Goal: Find specific page/section: Find specific page/section

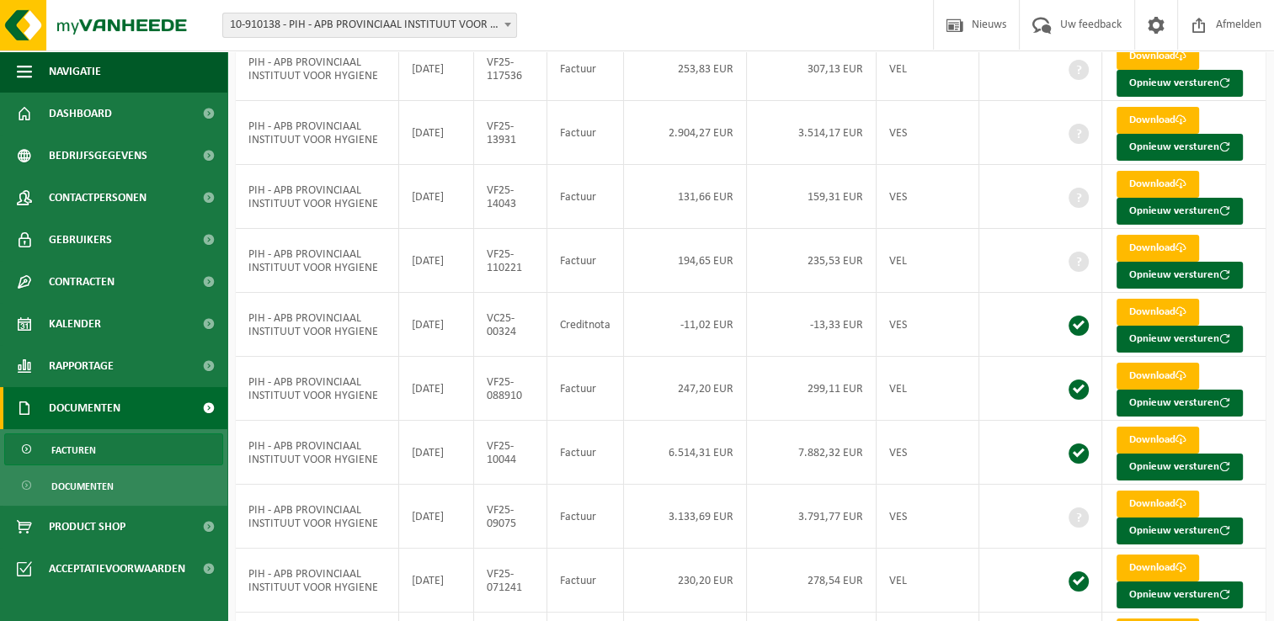
scroll to position [283, 0]
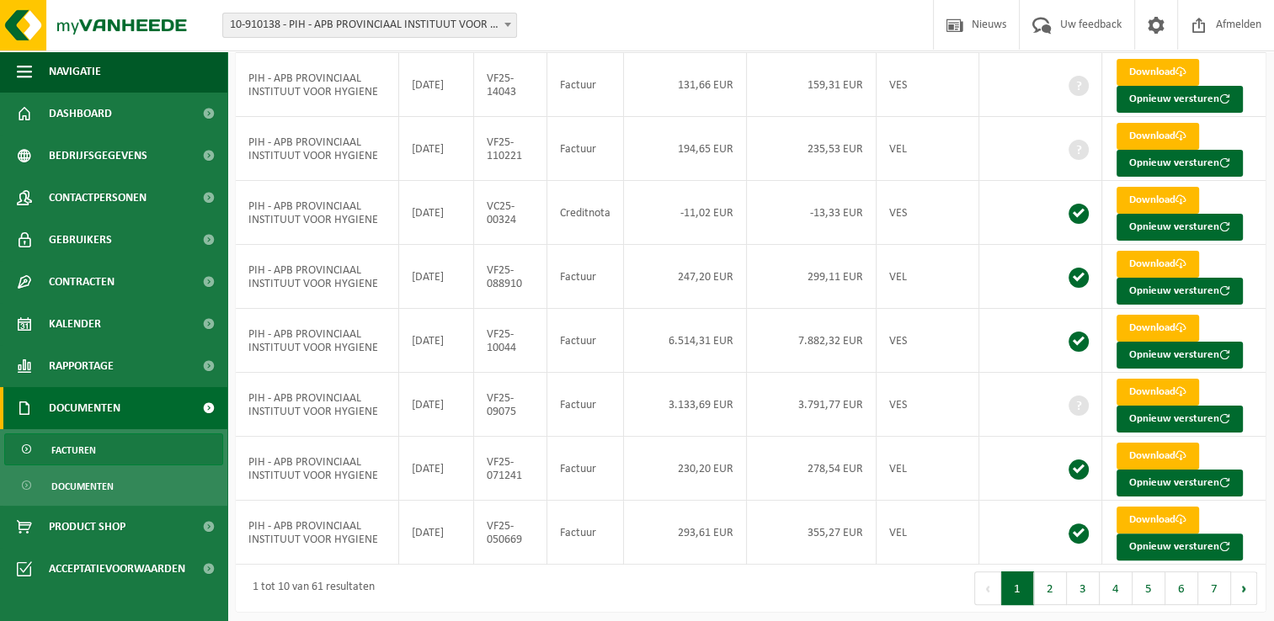
click at [506, 583] on div "1 tot 10 van 61 resultaten" at bounding box center [493, 588] width 515 height 47
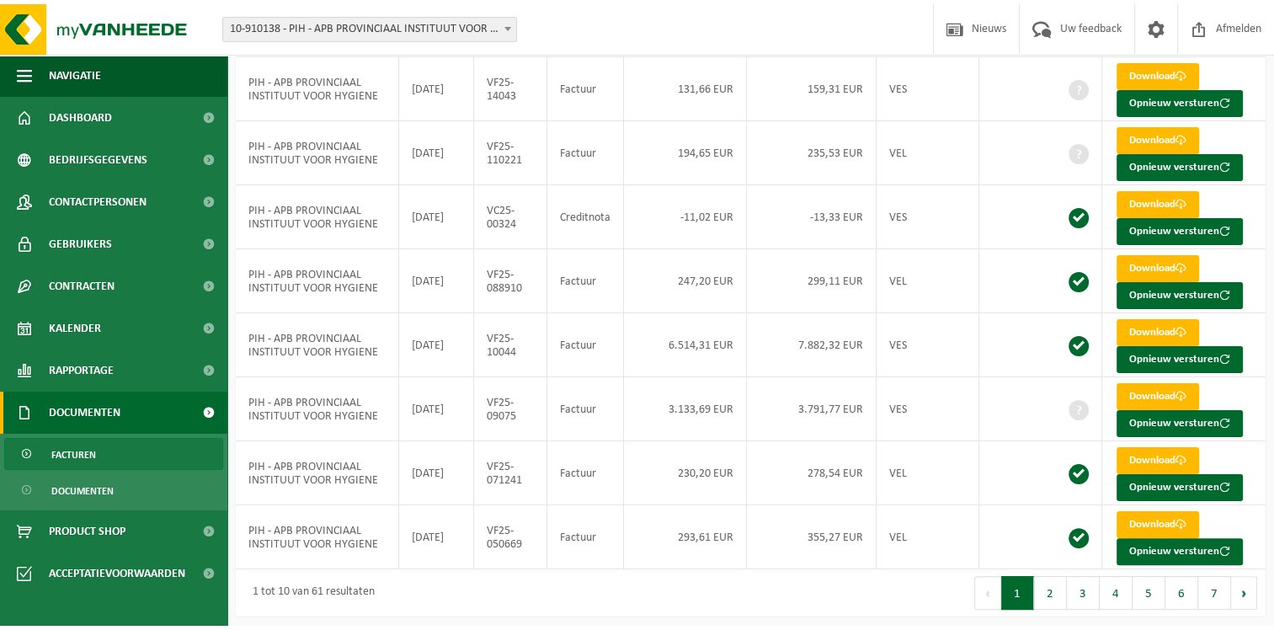
scroll to position [0, 0]
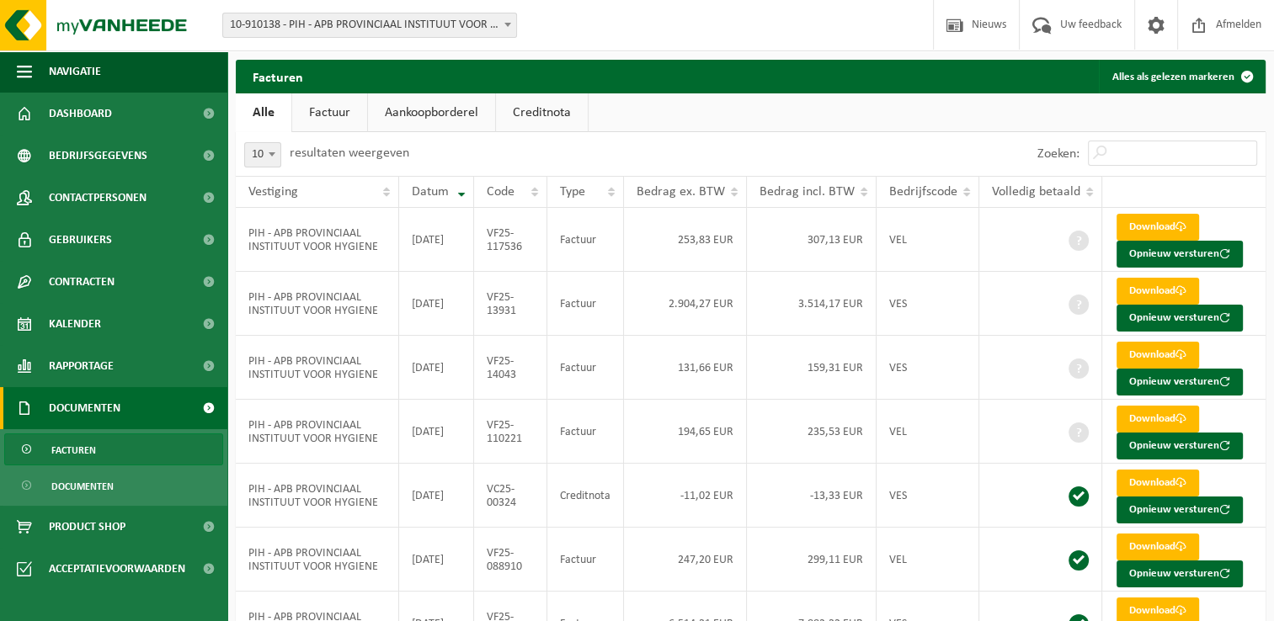
click at [869, 98] on ul "Alle Factuur Aankoopborderel Creditnota" at bounding box center [751, 112] width 1030 height 39
